Goal: Task Accomplishment & Management: Manage account settings

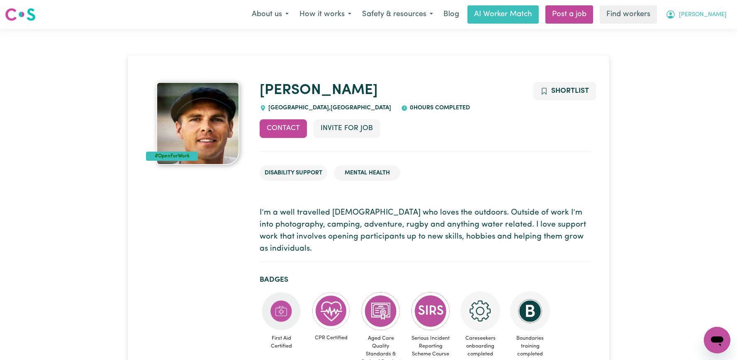
click at [706, 11] on span "Rosemary" at bounding box center [703, 14] width 48 height 9
click at [708, 53] on link "Logout" at bounding box center [698, 48] width 65 height 16
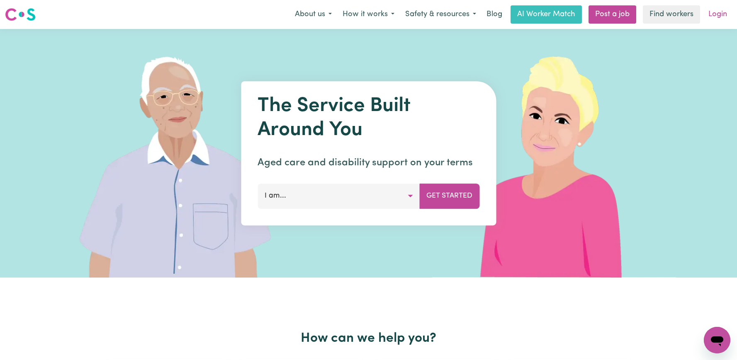
click at [711, 15] on link "Login" at bounding box center [717, 14] width 29 height 18
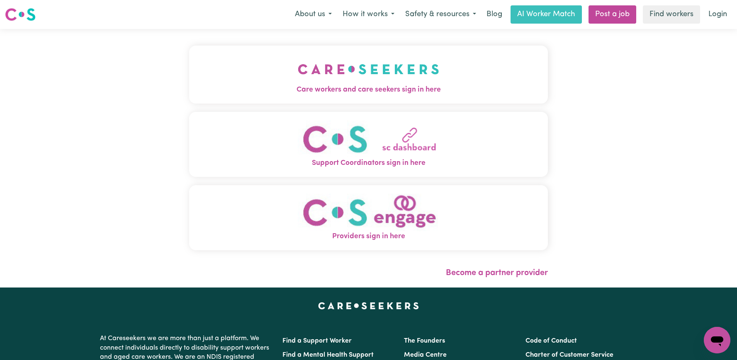
click at [420, 76] on button "Care workers and care seekers sign in here" at bounding box center [368, 75] width 359 height 58
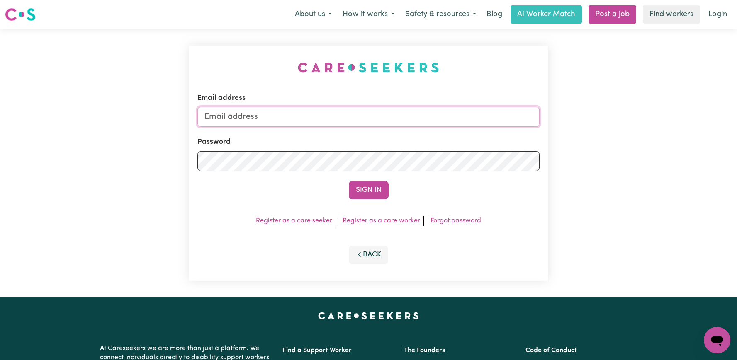
type input "superuser~LeeALC@careseekers.com.au"
click at [417, 116] on input "superuser~LeeALC@careseekers.com.au" at bounding box center [368, 117] width 342 height 20
click at [715, 12] on link "Login" at bounding box center [717, 14] width 29 height 18
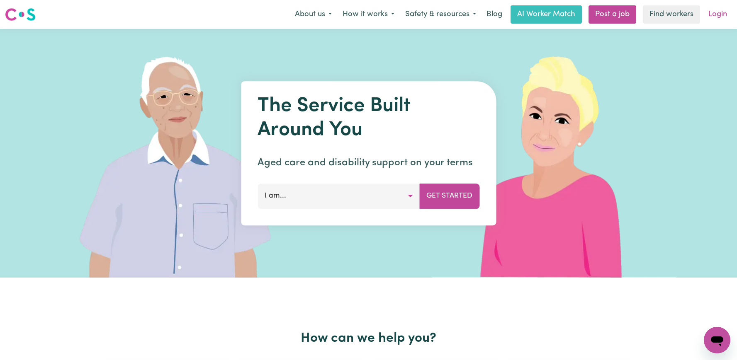
click at [719, 13] on link "Login" at bounding box center [717, 14] width 29 height 18
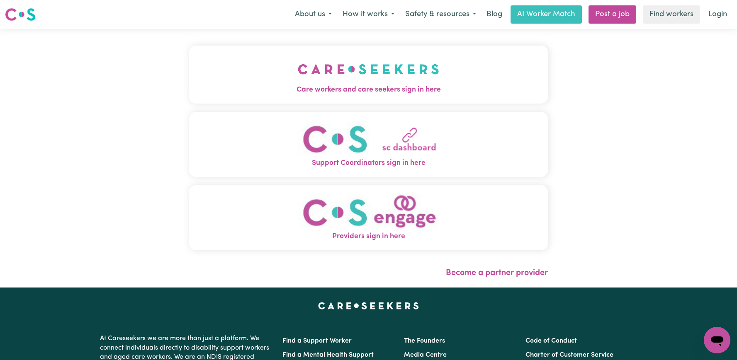
click at [365, 210] on img "Providers sign in here" at bounding box center [368, 213] width 141 height 38
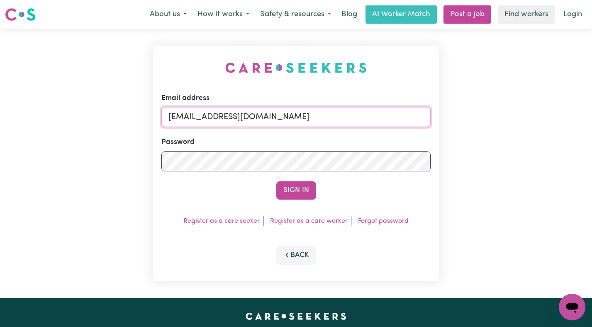
click at [392, 115] on input "superuser~rosemaryplayfairKNC@careseekers.com.au" at bounding box center [295, 117] width 269 height 20
drag, startPoint x: 400, startPoint y: 117, endPoint x: 209, endPoint y: 121, distance: 191.2
click at [209, 121] on input "superuser~rosemaryplayfairKNC@careseekers.com.au" at bounding box center [295, 117] width 269 height 20
paste input "CoralCoyneBCD"
type input "superuser~CoralCoyneBCD@careseekers.com.au"
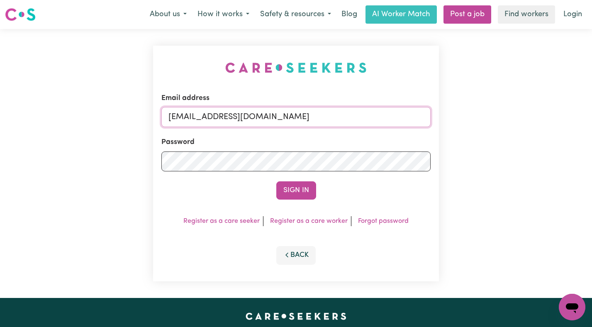
click at [276, 181] on button "Sign In" at bounding box center [296, 190] width 40 height 18
